Goal: Task Accomplishment & Management: Manage account settings

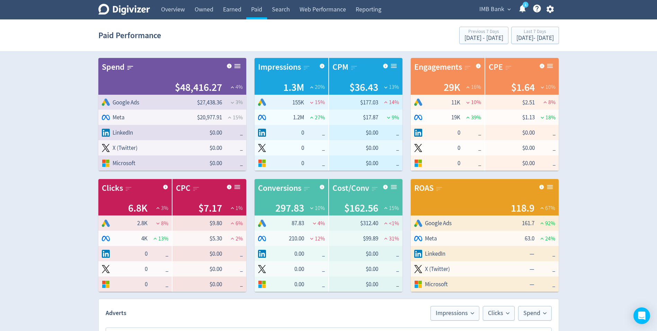
click at [550, 10] on icon "button" at bounding box center [550, 9] width 9 height 9
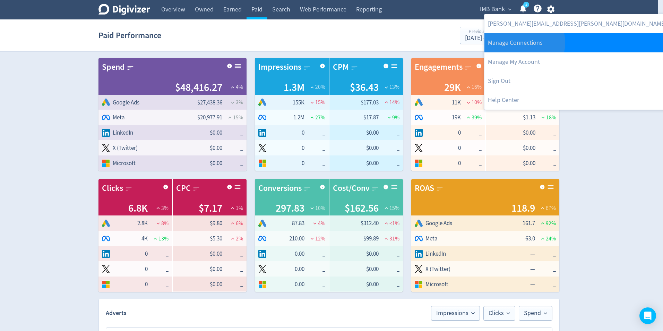
click at [524, 43] on link "Manage Connections" at bounding box center [576, 42] width 185 height 19
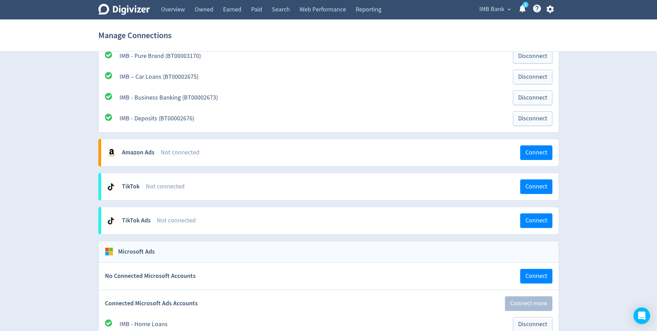
scroll to position [832, 0]
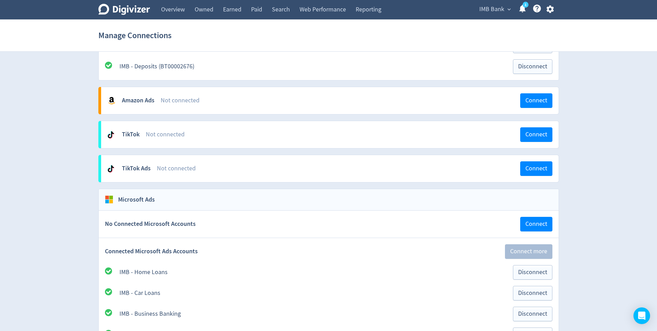
drag, startPoint x: 61, startPoint y: 159, endPoint x: 64, endPoint y: 155, distance: 5.2
click at [256, 9] on link "Paid" at bounding box center [256, 9] width 21 height 19
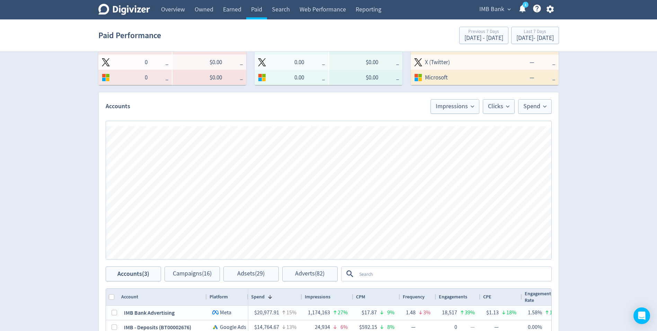
scroll to position [208, 0]
click at [66, 192] on div "Digivizer Logo [PERSON_NAME] Logo Overview Owned Earned Paid Search Web Perform…" at bounding box center [328, 151] width 657 height 718
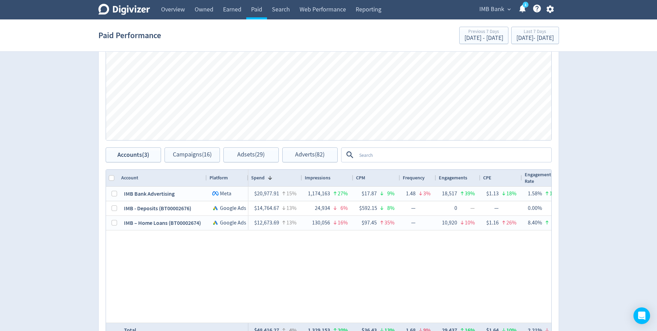
scroll to position [347, 0]
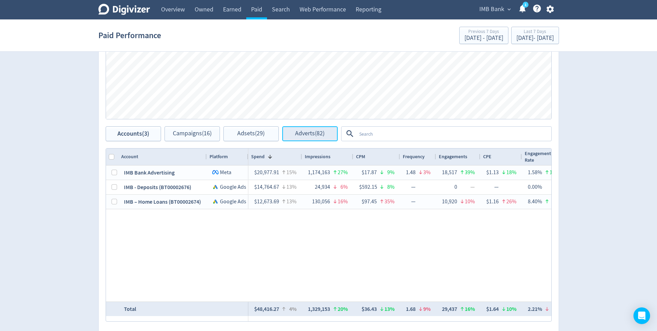
click at [316, 134] on span "Adverts (82)" at bounding box center [309, 133] width 29 height 7
